Goal: Book appointment/travel/reservation

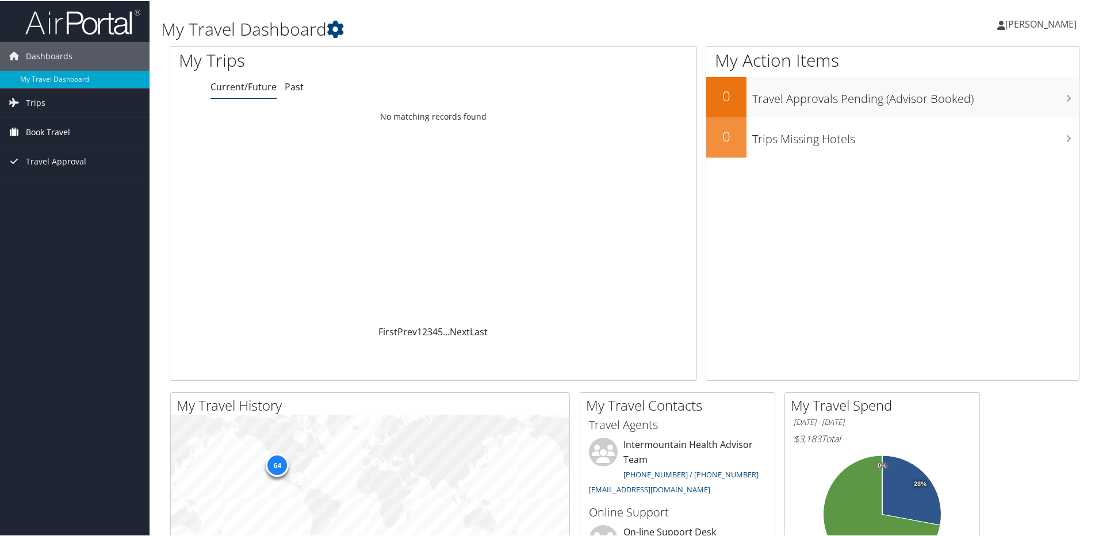
click at [44, 132] on span "Book Travel" at bounding box center [48, 131] width 44 height 29
click at [56, 188] on link "Book/Manage Online Trips" at bounding box center [75, 188] width 150 height 17
